Goal: Task Accomplishment & Management: Manage account settings

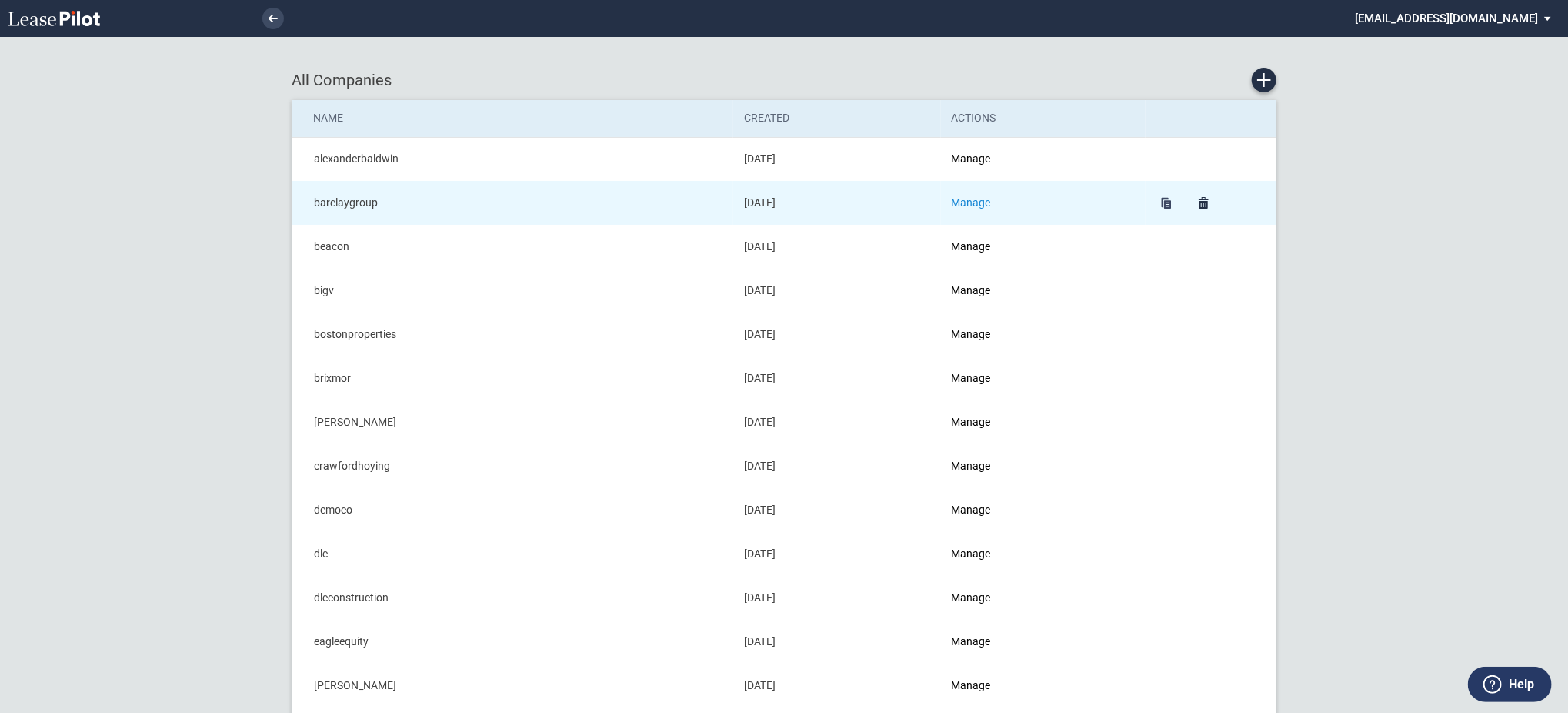
click at [971, 204] on link "Manage" at bounding box center [971, 202] width 39 height 12
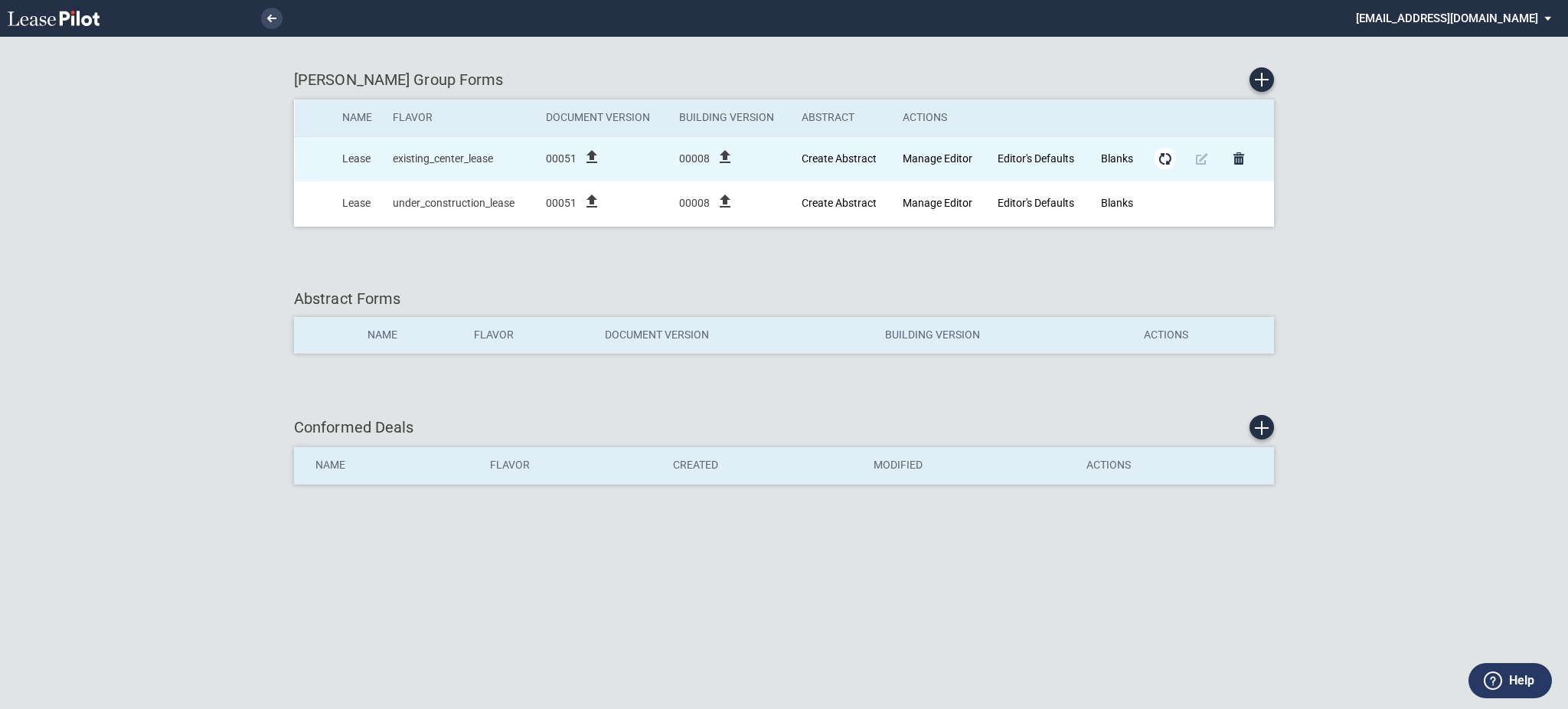
click at [1166, 157] on md-icon "Form Updates" at bounding box center [1164, 157] width 18 height 18
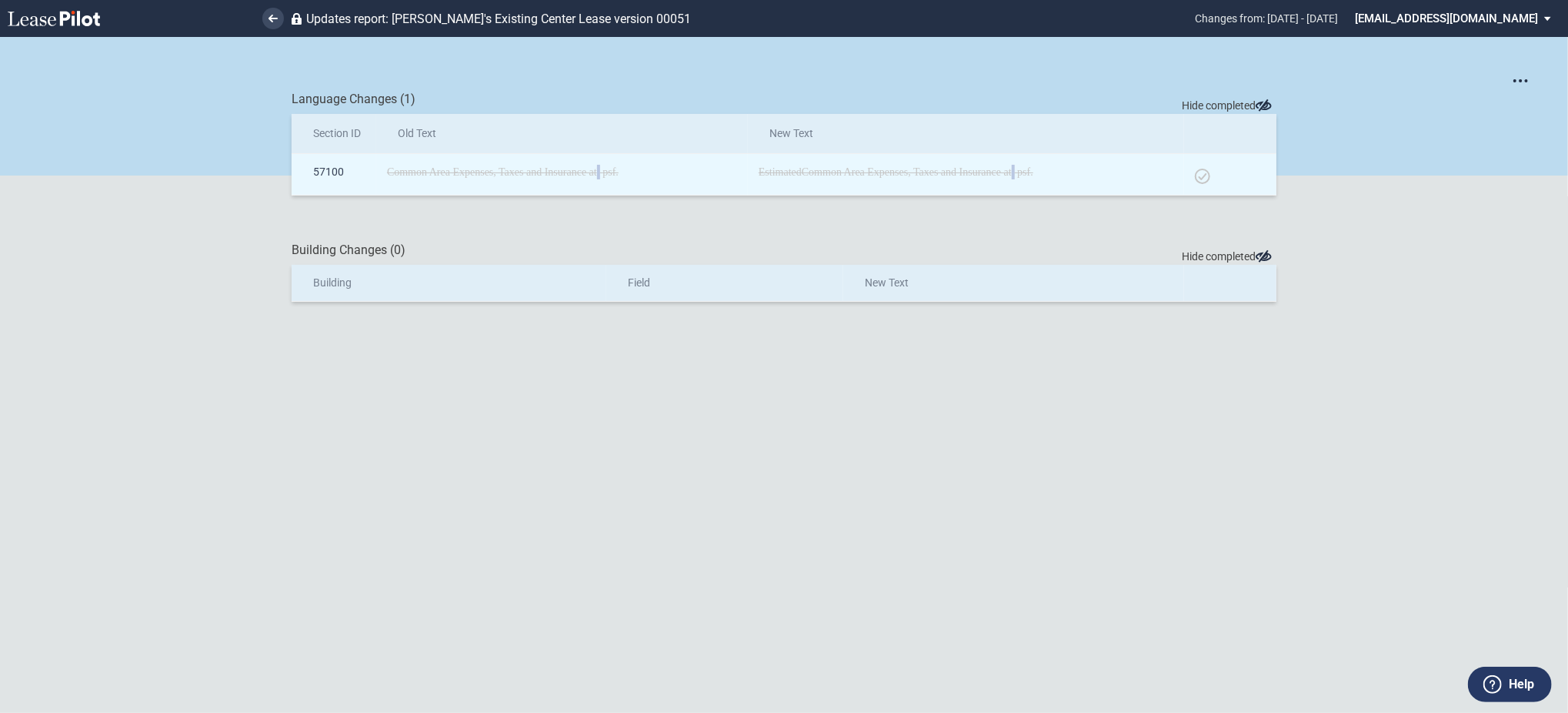
click at [1199, 179] on div at bounding box center [1202, 176] width 15 height 15
click at [1241, 175] on div at bounding box center [1235, 176] width 15 height 15
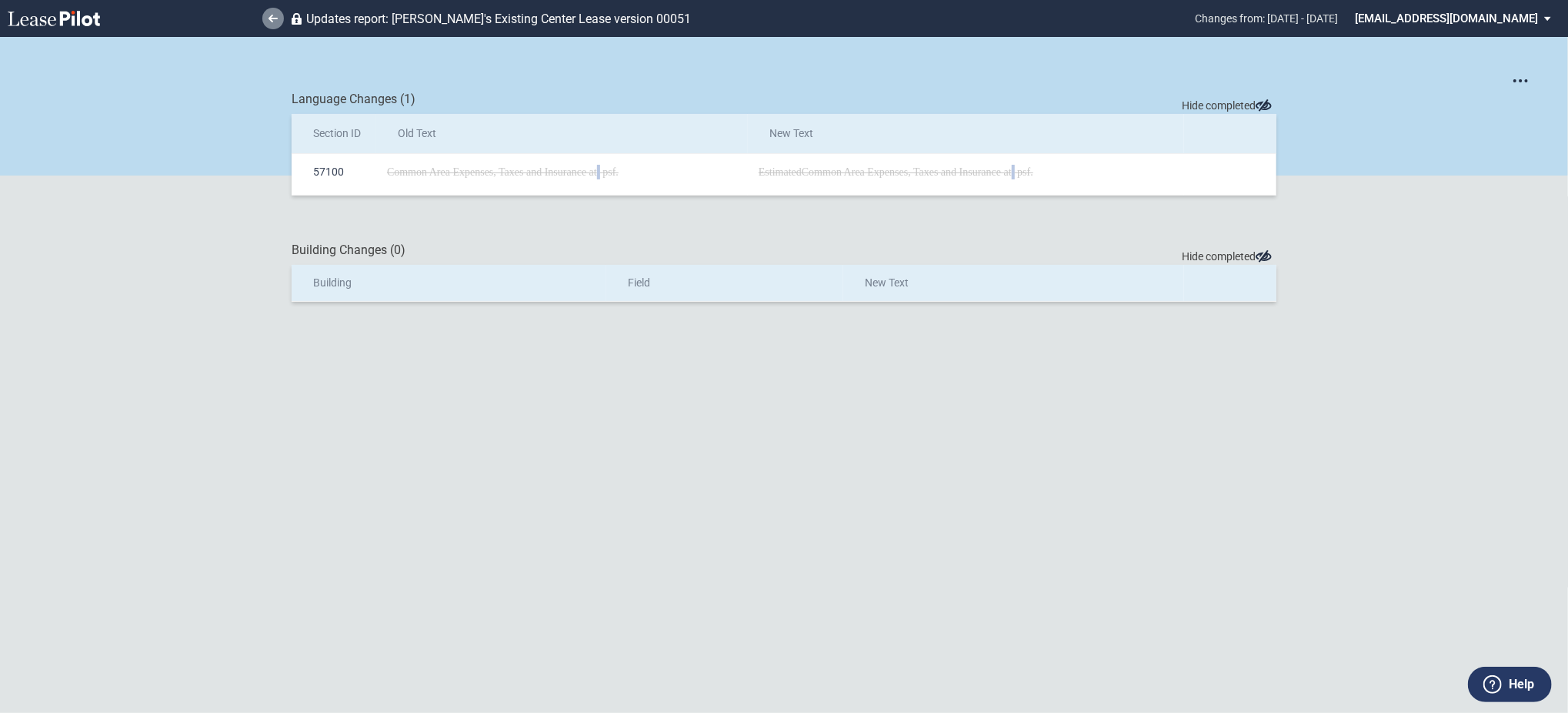
click at [269, 20] on icon at bounding box center [273, 18] width 9 height 8
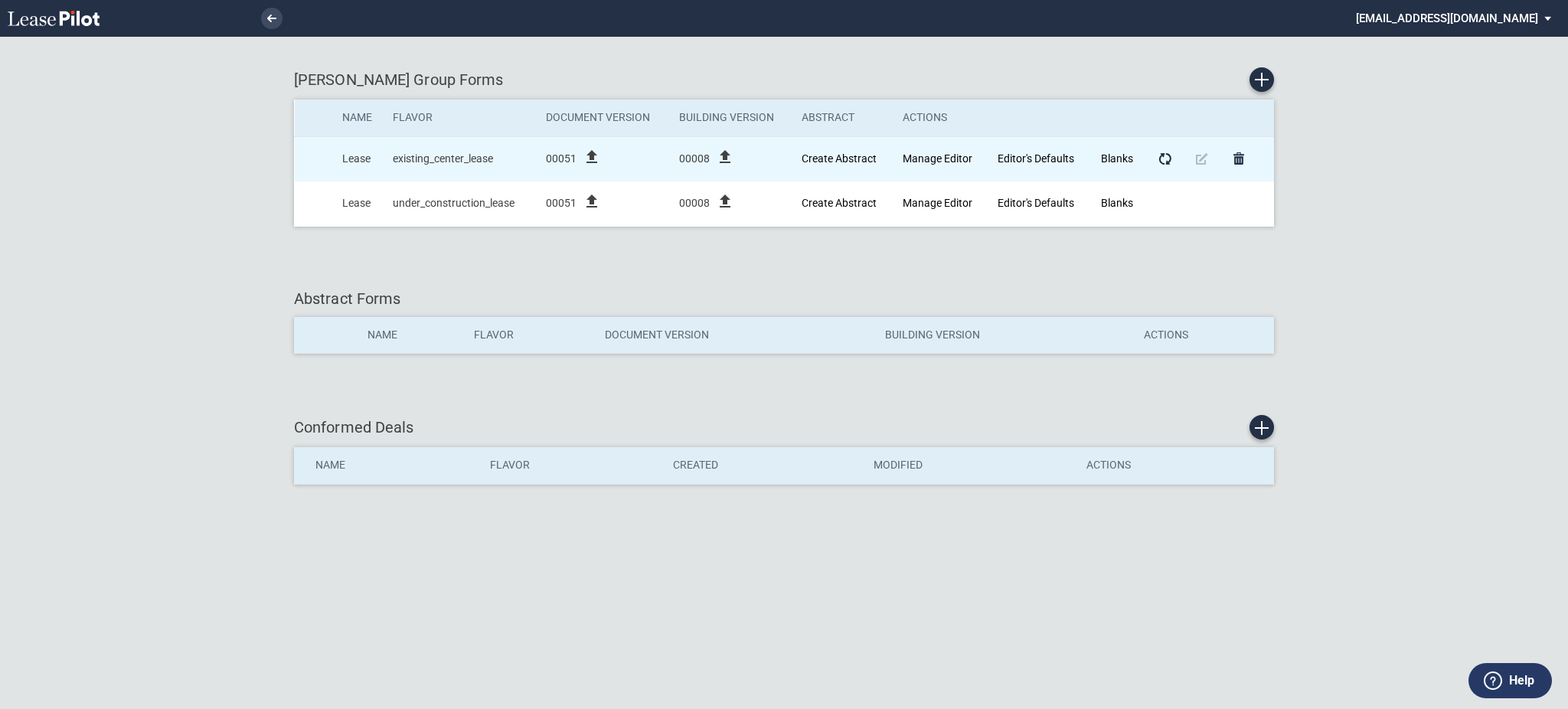
click at [596, 159] on icon "file_upload" at bounding box center [592, 157] width 18 height 18
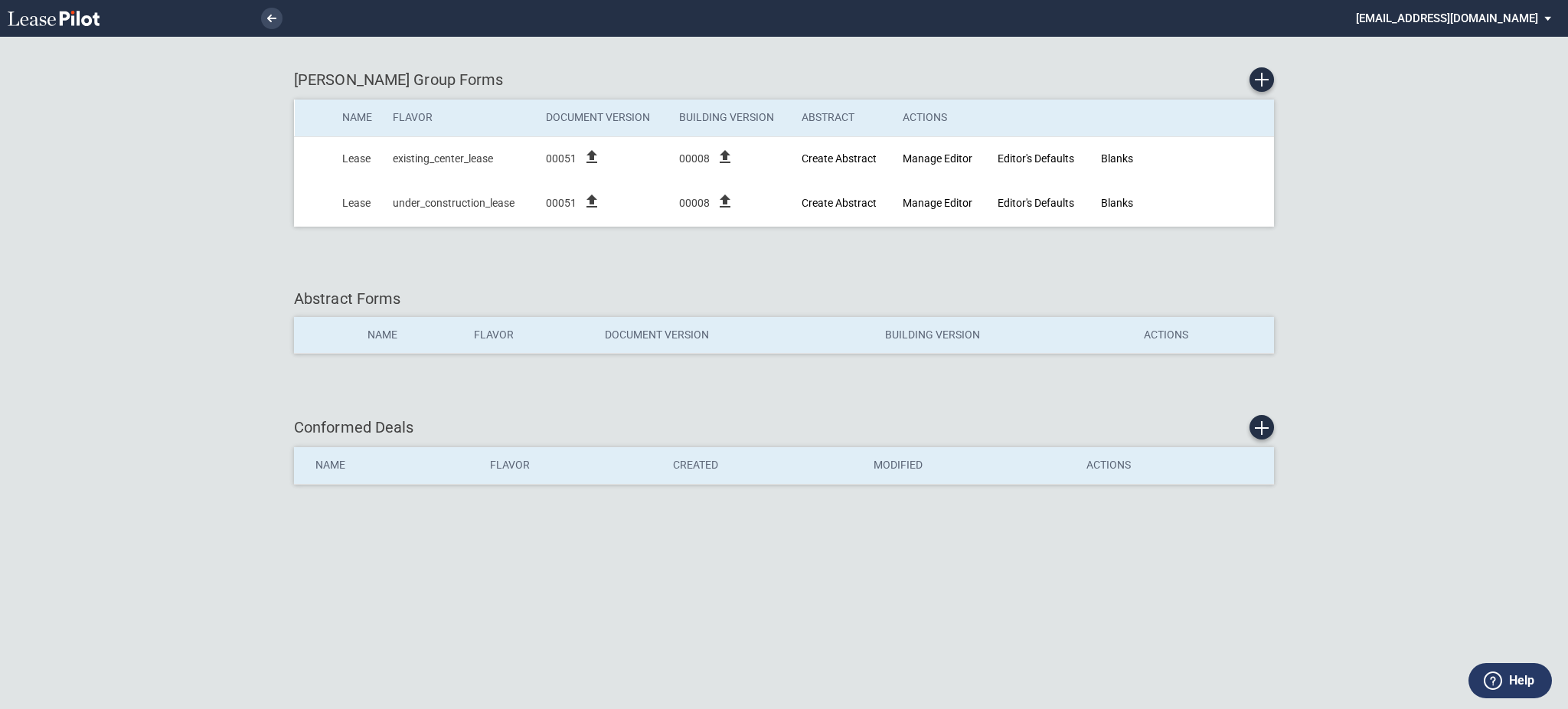
click at [668, 295] on div "Abstract Forms" at bounding box center [784, 298] width 980 height 22
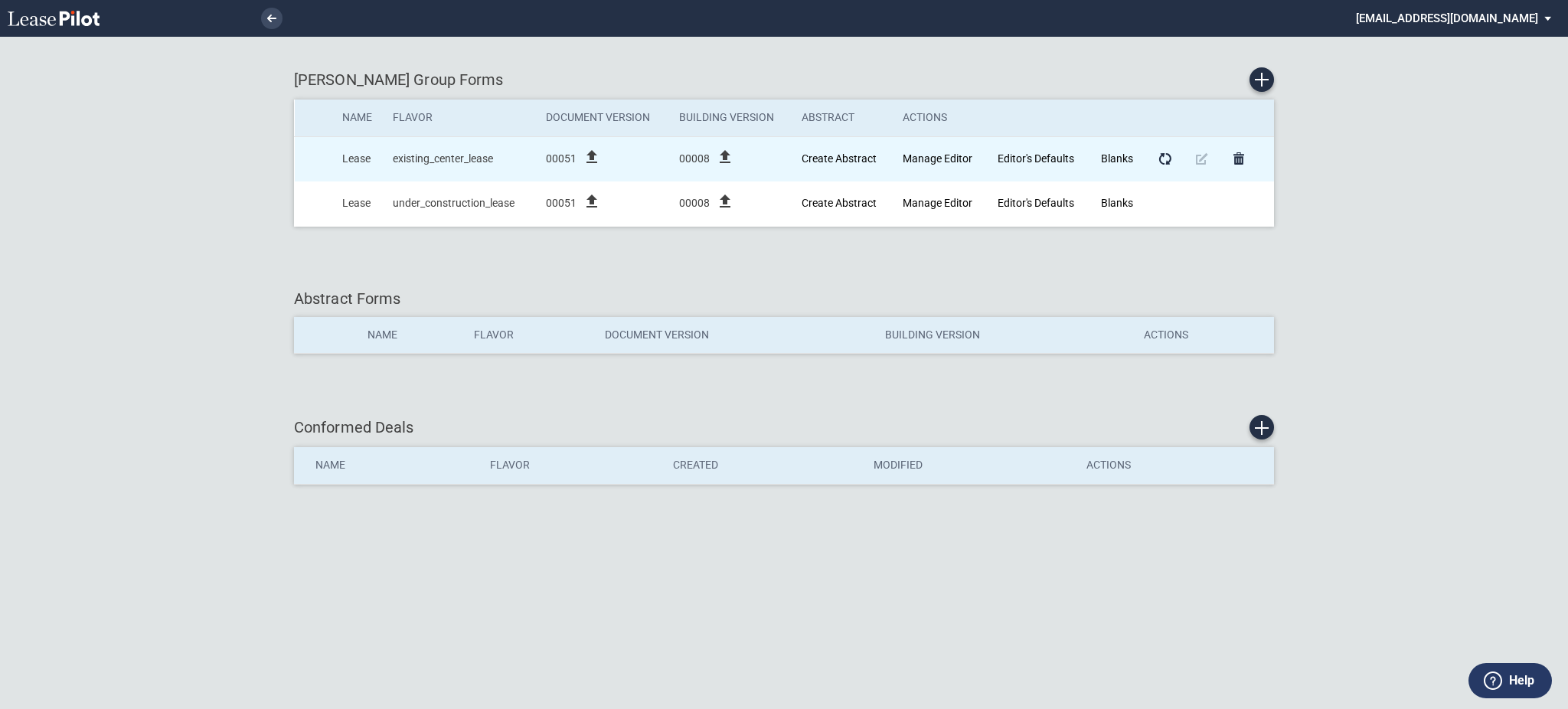
click at [601, 156] on icon "file_upload" at bounding box center [592, 157] width 18 height 18
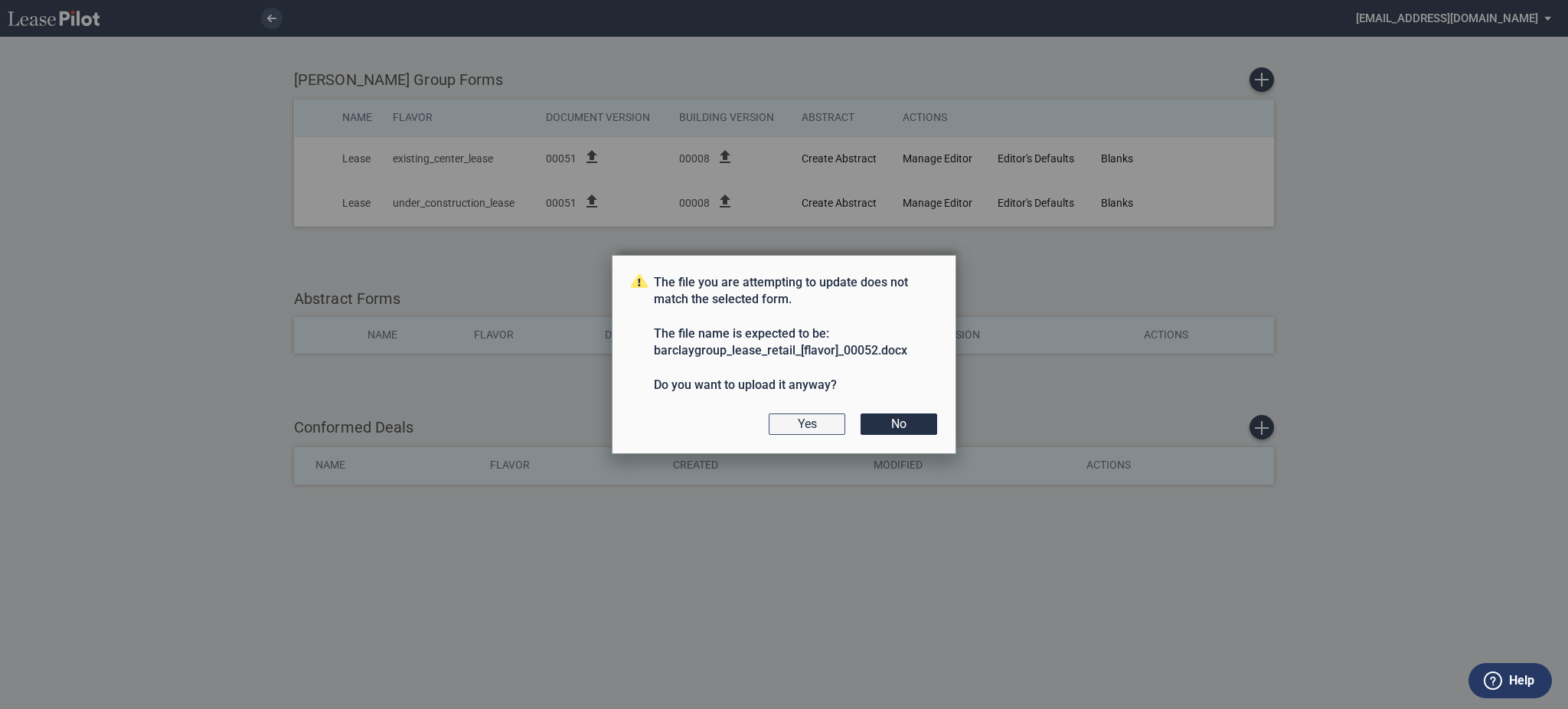
click at [800, 424] on button "Yes" at bounding box center [807, 423] width 76 height 22
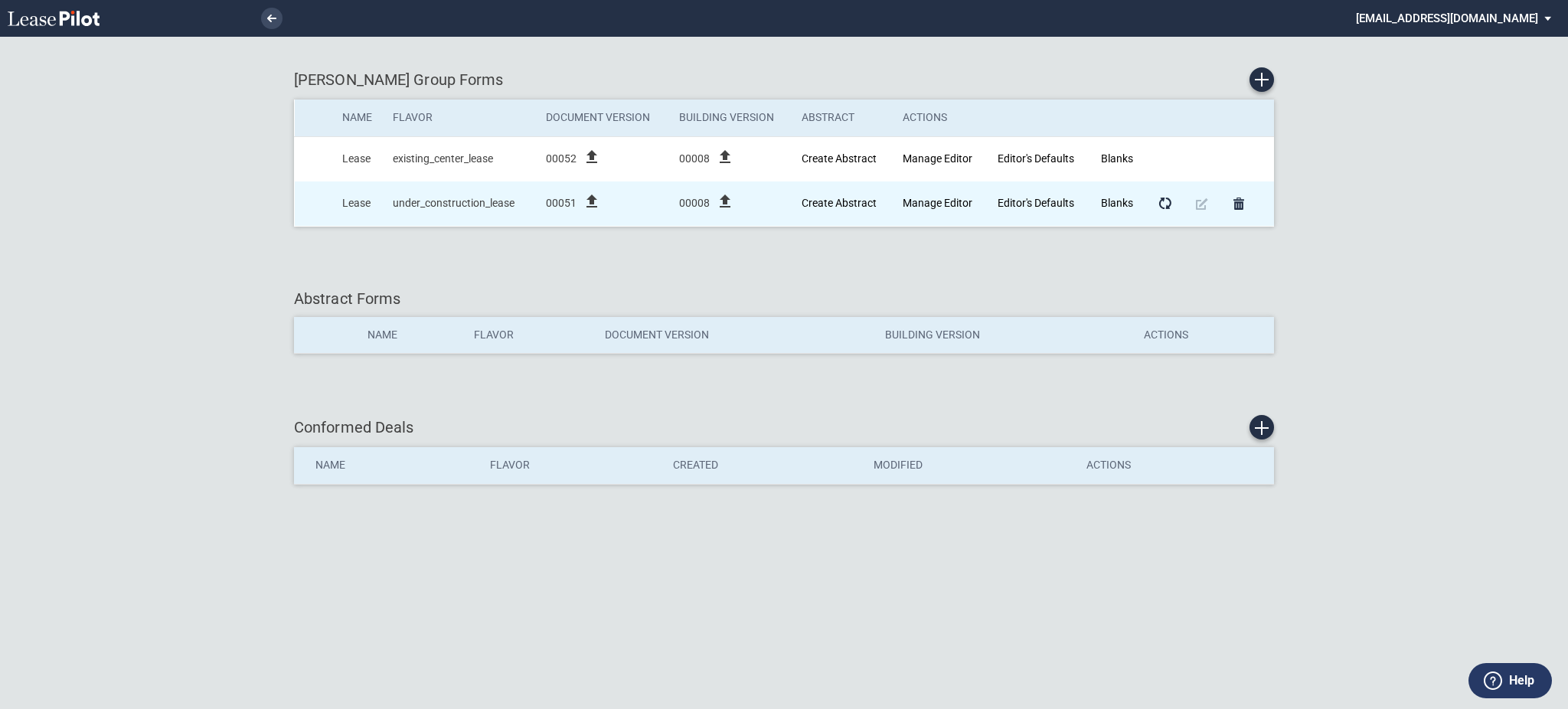
click at [594, 197] on icon "file_upload" at bounding box center [592, 201] width 18 height 18
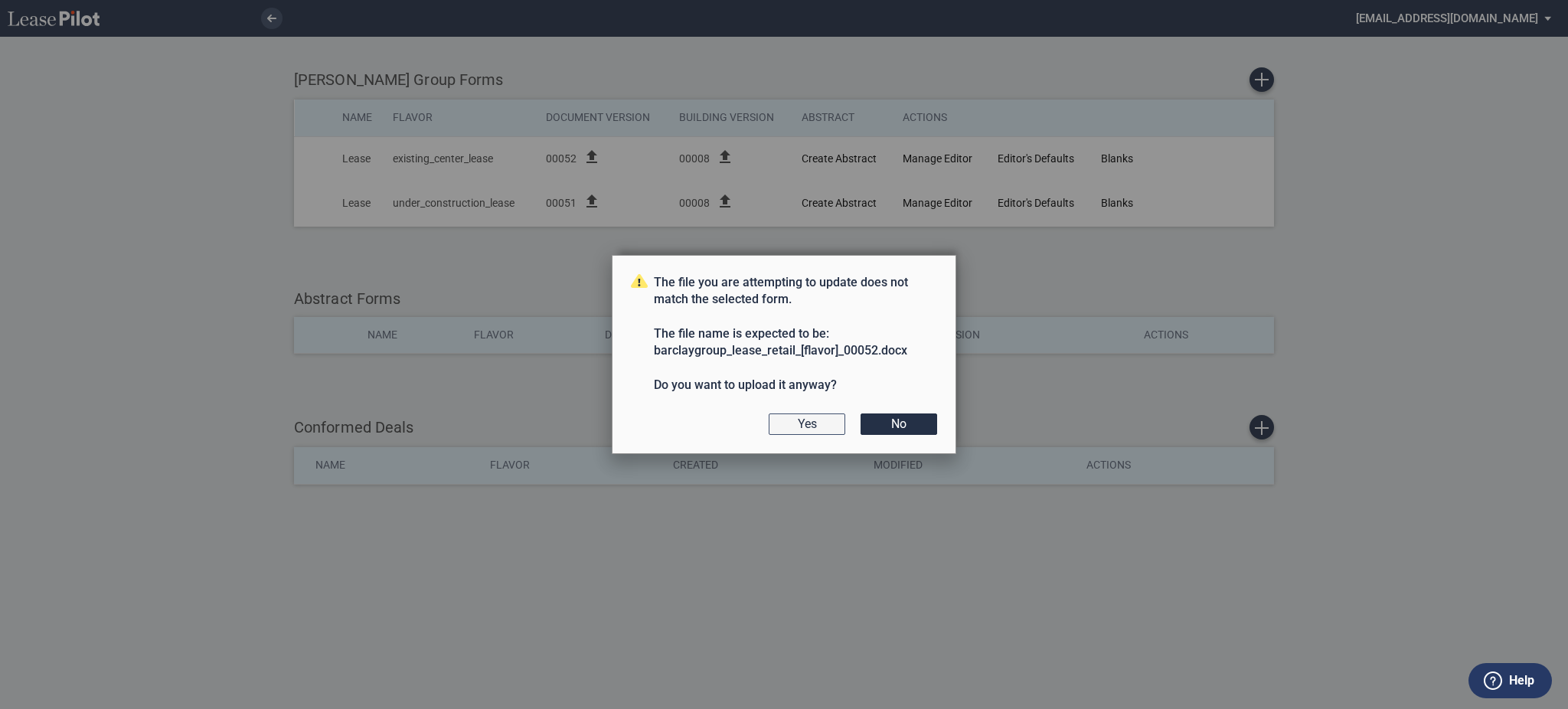
click at [807, 424] on button "Yes" at bounding box center [807, 423] width 76 height 22
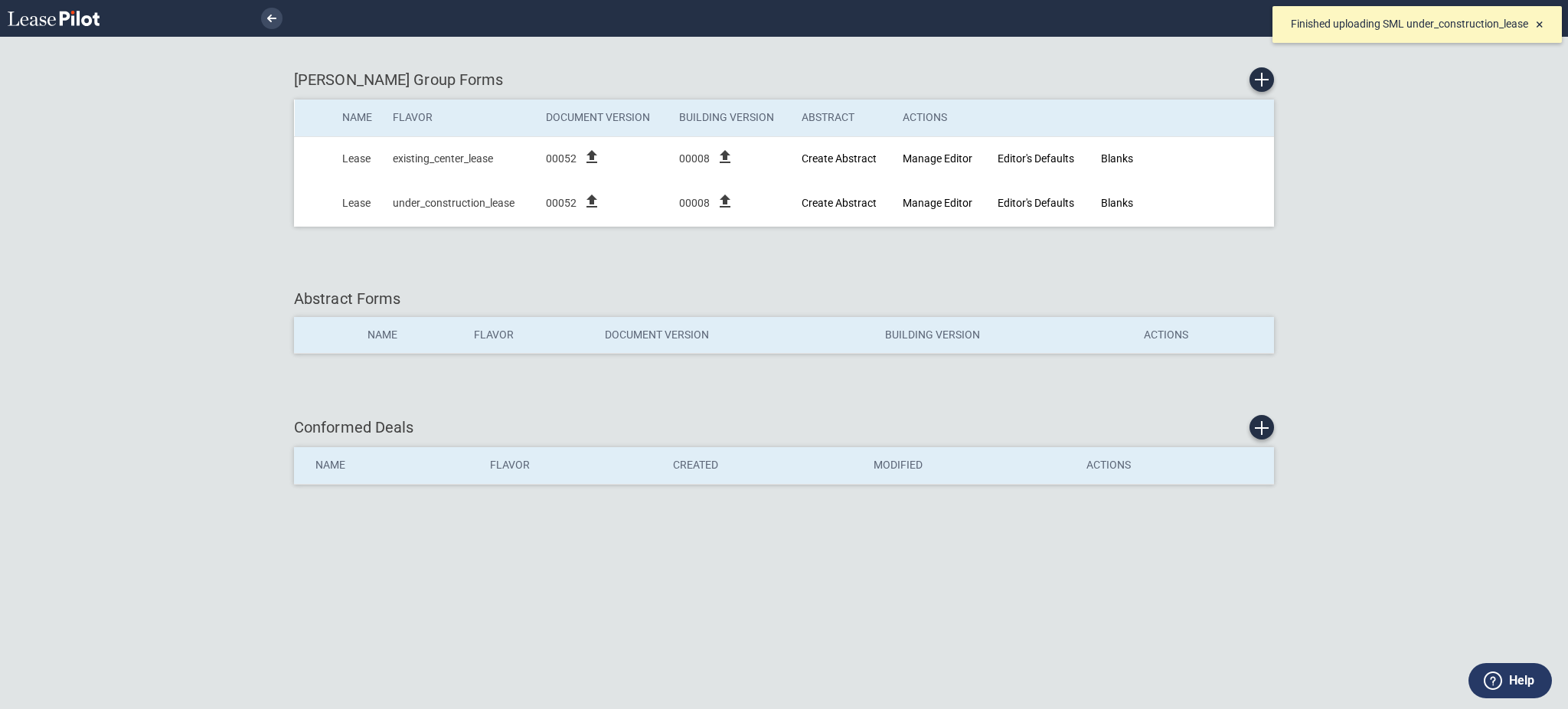
click at [1461, 225] on div "[PERSON_NAME] Group Forms Name Flavor Document Version Building Version Abstrac…" at bounding box center [784, 354] width 1568 height 709
click at [1540, 102] on div "[PERSON_NAME] Group Forms Name Flavor Document Version Building Version Abstrac…" at bounding box center [784, 354] width 1568 height 709
click at [1460, 14] on md-select "[EMAIL_ADDRESS][DOMAIN_NAME] Change Password 2-Factor Authentication Admin Area…" at bounding box center [1460, 17] width 209 height 35
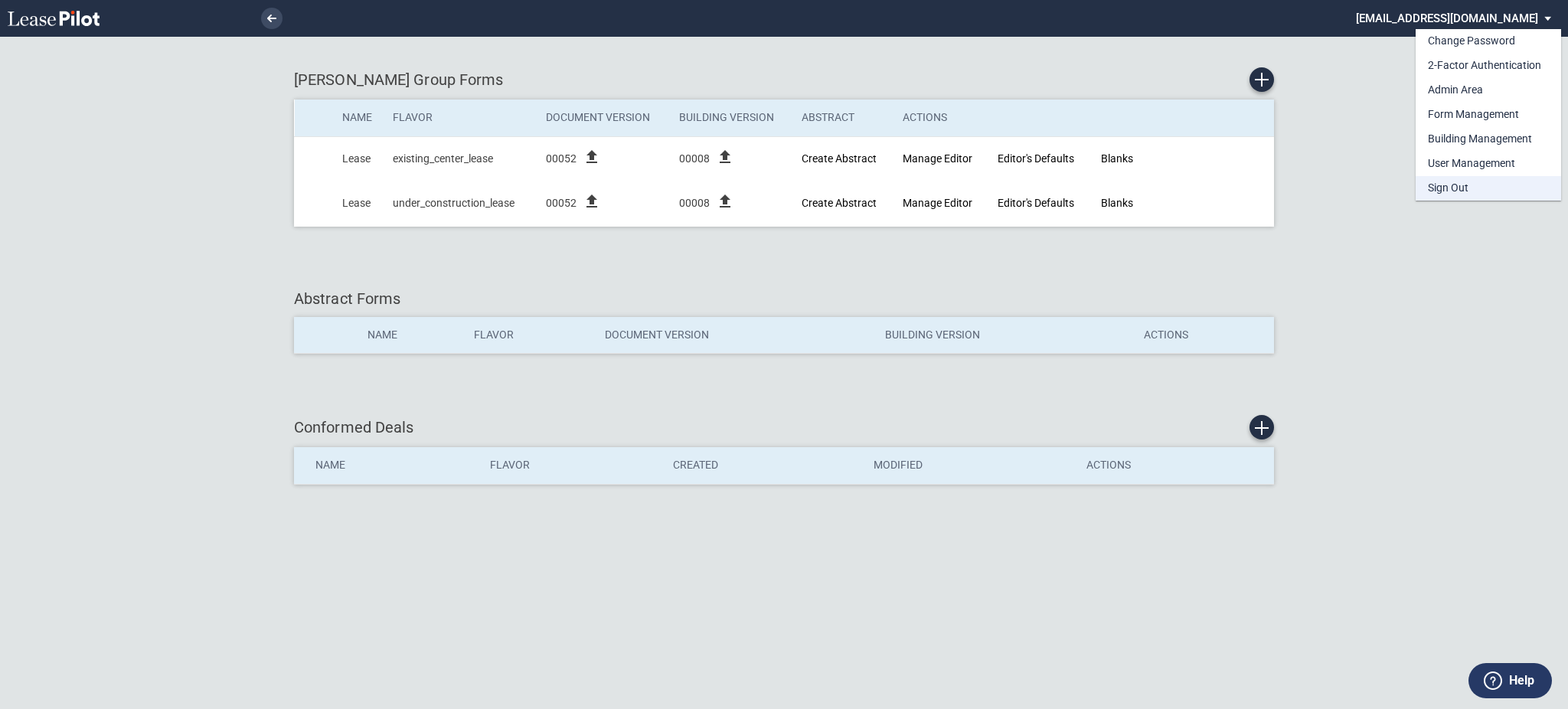
click at [1465, 189] on div "Sign Out" at bounding box center [1448, 189] width 41 height 15
